Goal: Communication & Community: Participate in discussion

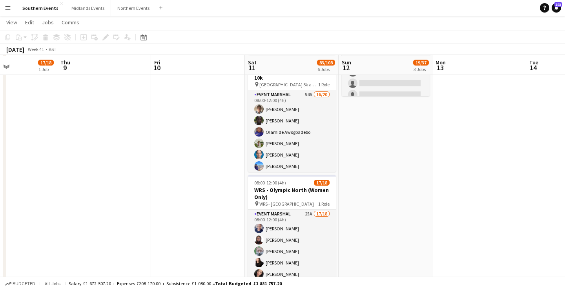
scroll to position [297, 0]
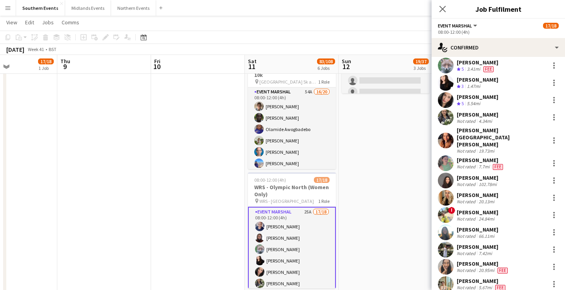
scroll to position [121, 0]
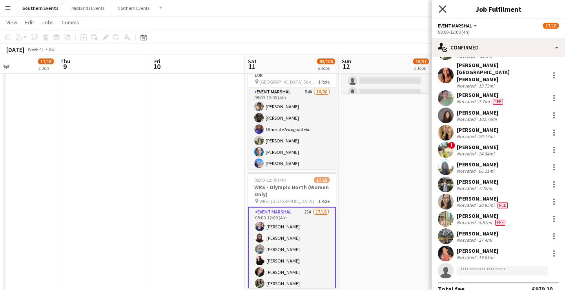
click at [444, 7] on icon at bounding box center [442, 8] width 7 height 7
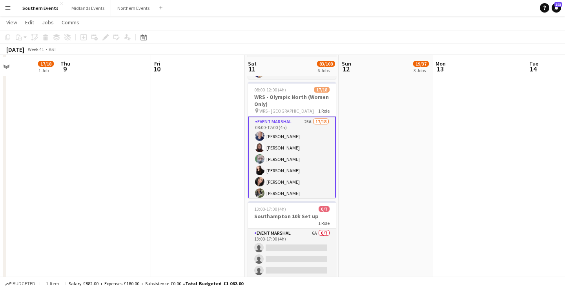
scroll to position [386, 0]
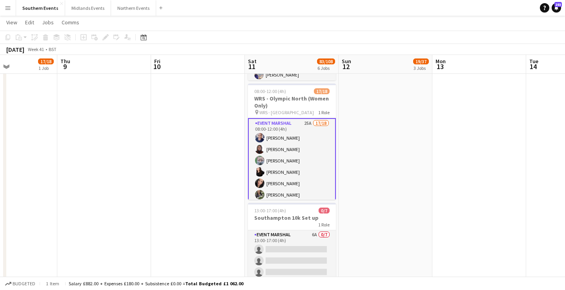
click at [299, 179] on app-card-role "Event Marshal 25A 17/18 08:00-12:00 (4h) [PERSON_NAME] Commodore [PERSON_NAME] …" at bounding box center [292, 230] width 88 height 224
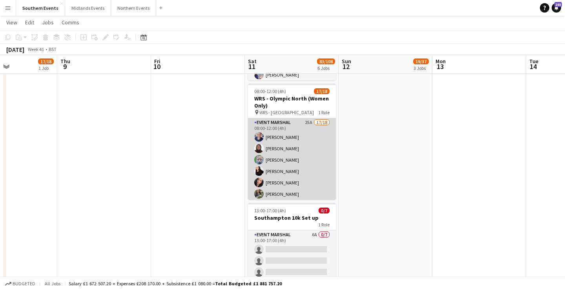
click at [286, 165] on app-card-role "Event Marshal 25A 17/18 08:00-12:00 (4h) [PERSON_NAME] Commodore [PERSON_NAME] …" at bounding box center [292, 229] width 88 height 222
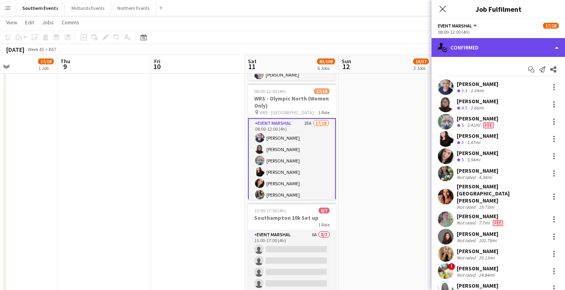
click at [485, 48] on div "single-neutral-actions-check-2 Confirmed" at bounding box center [498, 47] width 133 height 19
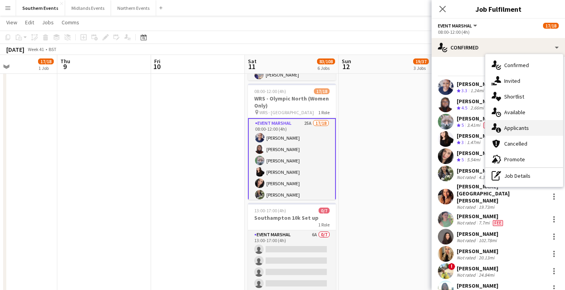
click at [532, 133] on div "single-neutral-actions-information Applicants" at bounding box center [524, 128] width 78 height 16
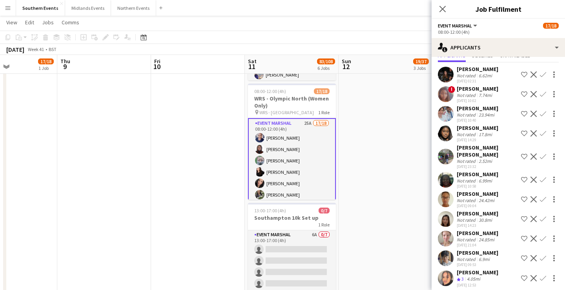
scroll to position [47, 0]
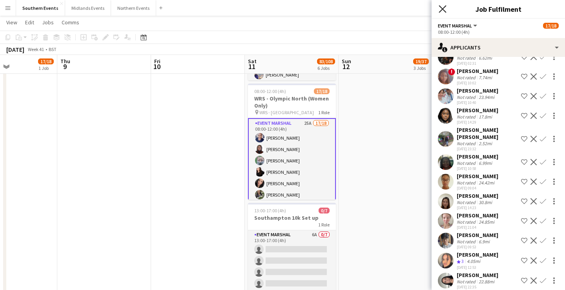
click at [443, 8] on icon "Close pop-in" at bounding box center [442, 8] width 7 height 7
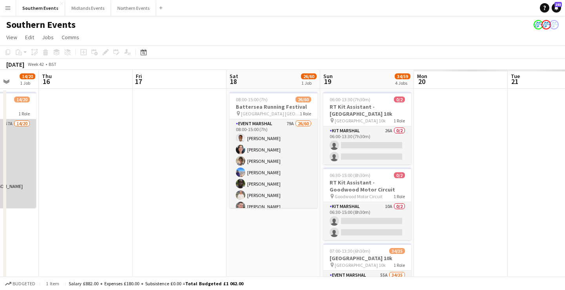
scroll to position [0, 201]
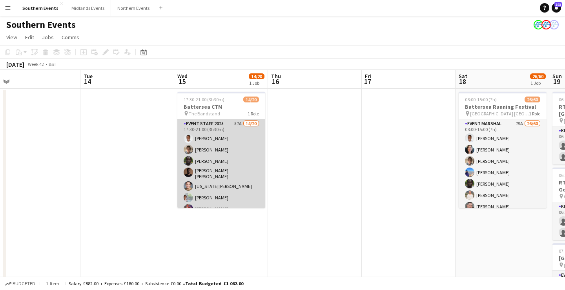
click at [226, 191] on app-card-role "Event Staff 2025 57A 14/20 17:30-21:00 (3h30m) [PERSON_NAME] [PERSON_NAME] [PER…" at bounding box center [221, 244] width 88 height 250
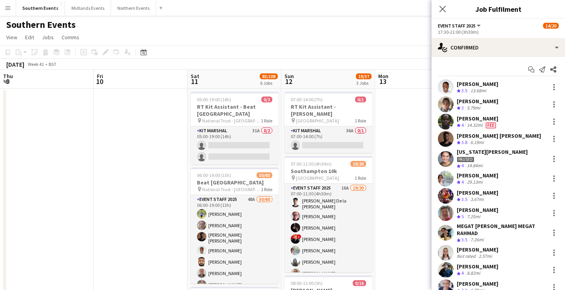
scroll to position [0, 178]
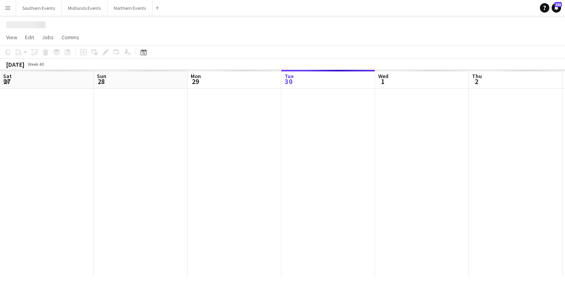
scroll to position [0, 188]
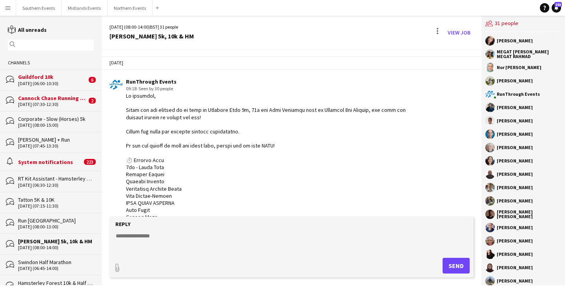
scroll to position [1324, 0]
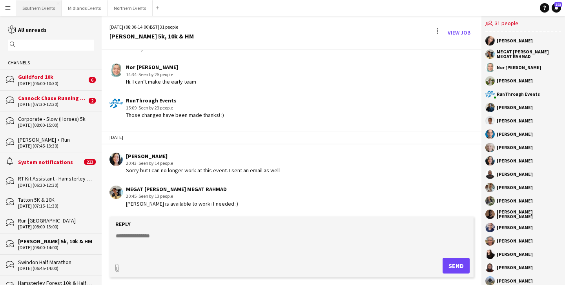
click at [24, 7] on button "Southern Events Close" at bounding box center [39, 7] width 46 height 15
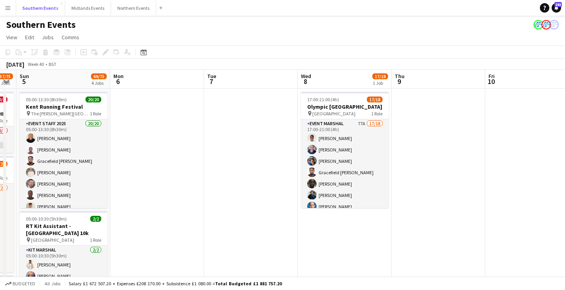
scroll to position [0, 376]
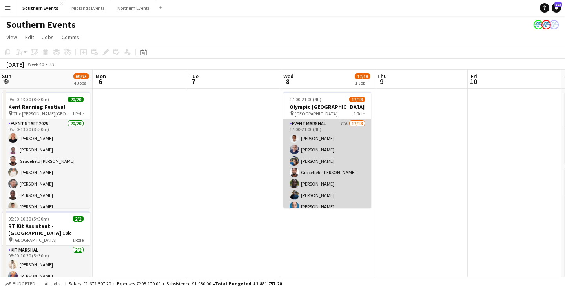
click at [358, 189] on app-card-role "Event Marshal 77A 17/18 17:00-21:00 (4h) [PERSON_NAME] [PERSON_NAME] [PERSON_NA…" at bounding box center [327, 231] width 88 height 225
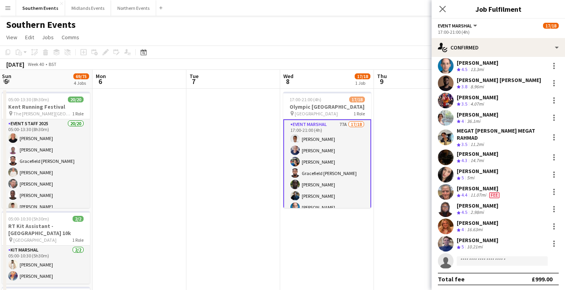
scroll to position [126, 0]
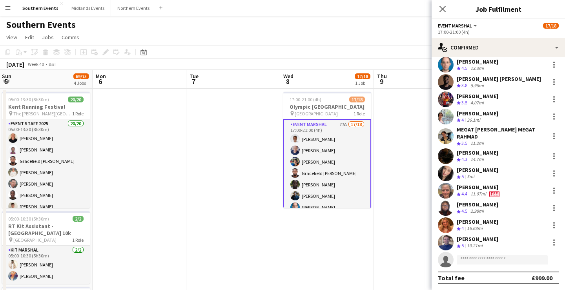
click at [499, 224] on div "[PERSON_NAME] Crew rating 4 16.63mi" at bounding box center [498, 225] width 133 height 16
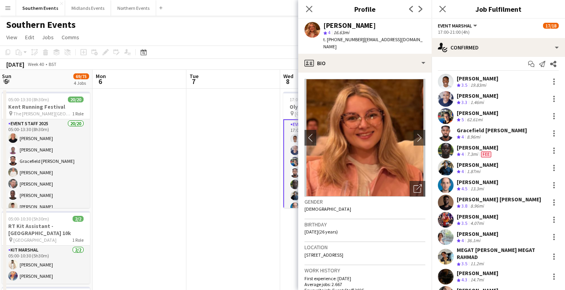
scroll to position [4, 0]
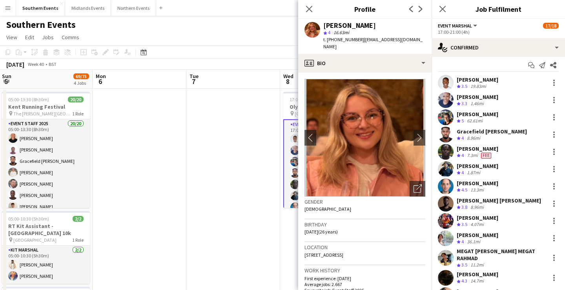
click at [496, 102] on div "Crew rating 3.3 1.46mi" at bounding box center [478, 103] width 42 height 7
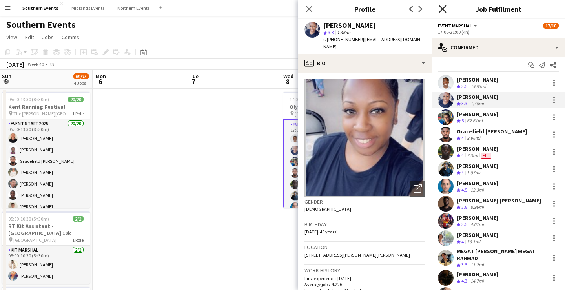
click at [443, 10] on icon at bounding box center [442, 8] width 7 height 7
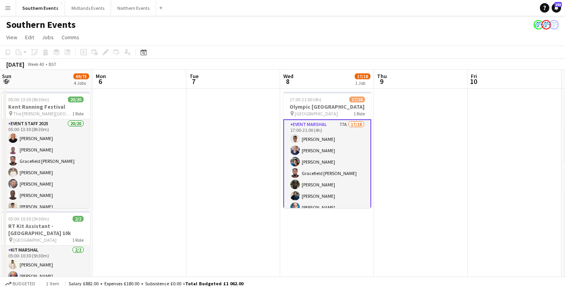
click at [9, 7] on app-icon "Menu" at bounding box center [8, 8] width 6 height 6
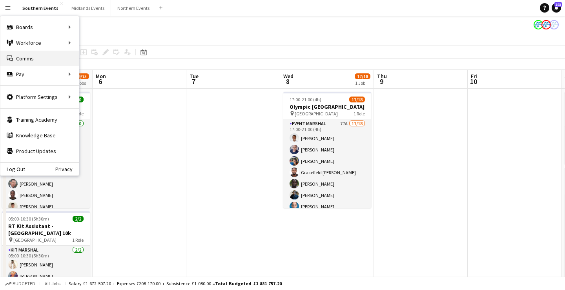
click at [30, 56] on link "Comms Comms" at bounding box center [39, 59] width 78 height 16
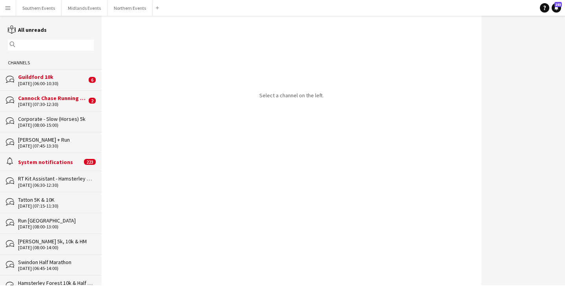
click at [61, 164] on div "System notifications" at bounding box center [50, 161] width 64 height 7
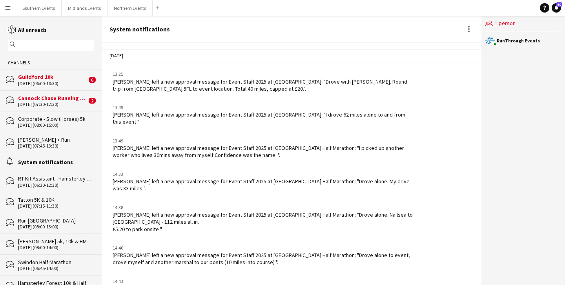
scroll to position [876, 0]
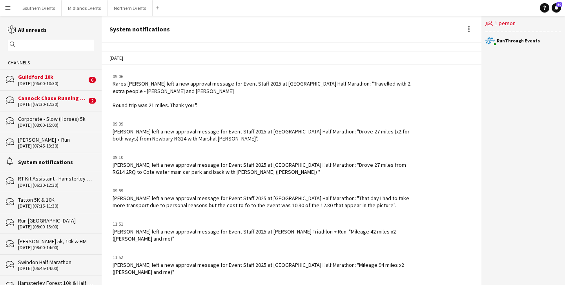
click at [49, 75] on div "Guildford 10k" at bounding box center [52, 76] width 69 height 7
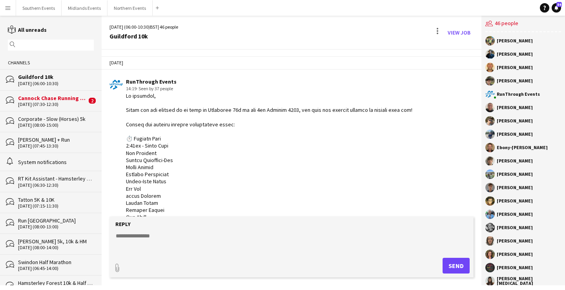
scroll to position [1649, 0]
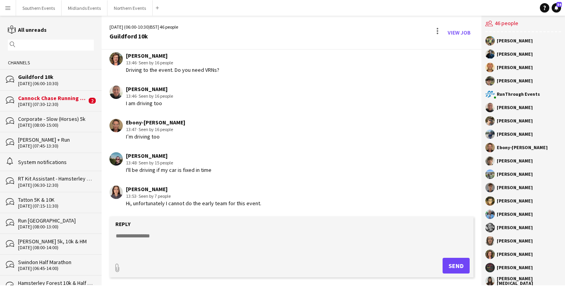
click at [74, 102] on div "[DATE] (07:30-12:30)" at bounding box center [52, 104] width 69 height 5
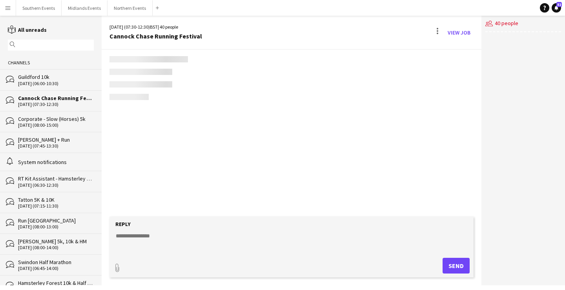
scroll to position [1282, 0]
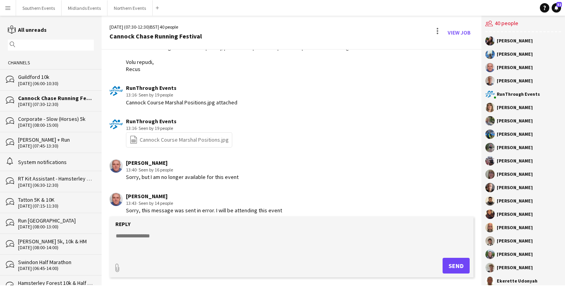
click at [60, 78] on div "Guildford 10k" at bounding box center [56, 76] width 76 height 7
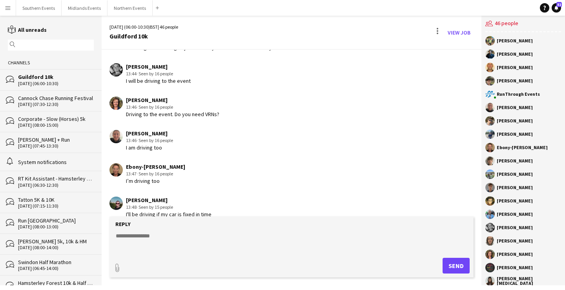
scroll to position [1562, 0]
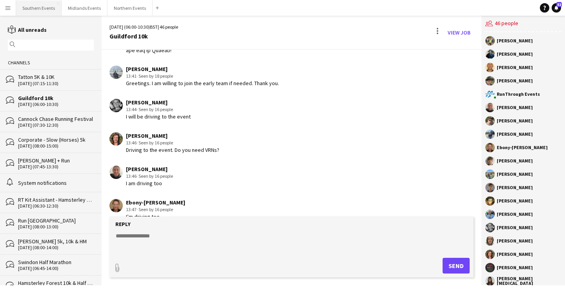
click at [35, 9] on button "Southern Events Close" at bounding box center [39, 7] width 46 height 15
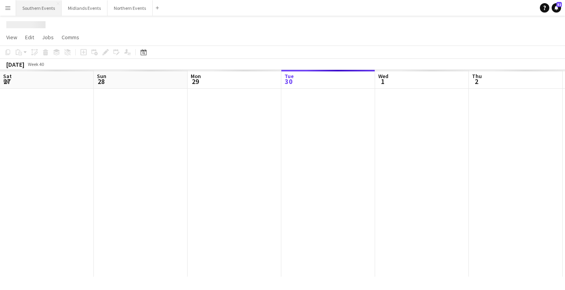
scroll to position [0, 188]
